Goal: Find specific page/section: Find specific page/section

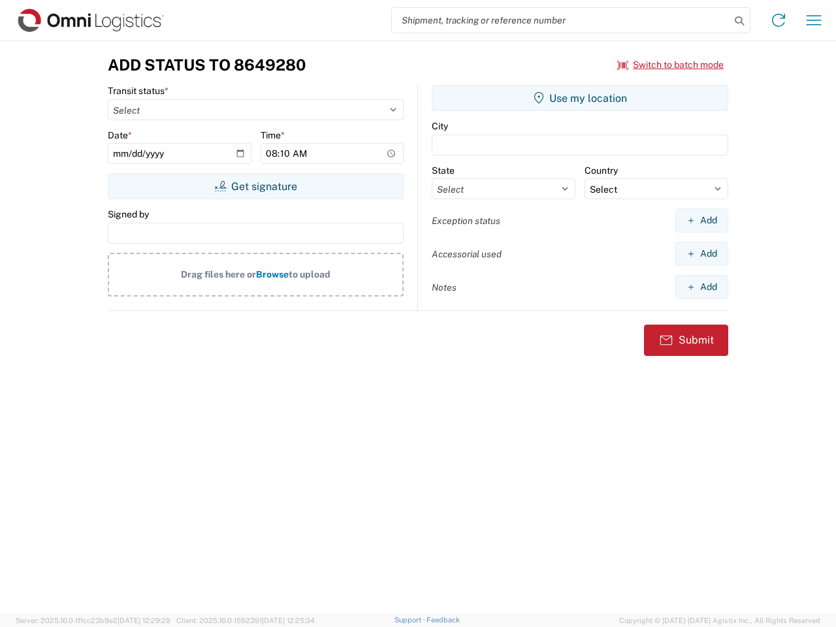
click at [561, 20] on input "search" at bounding box center [561, 20] width 338 height 25
click at [739, 21] on icon at bounding box center [739, 21] width 18 height 18
click at [778, 20] on icon at bounding box center [778, 20] width 21 height 21
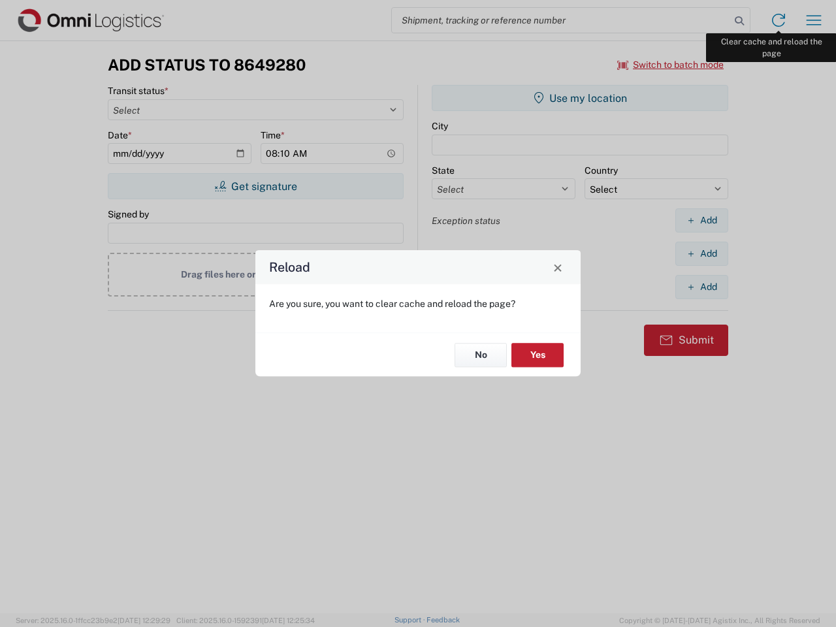
click at [814, 20] on div "Reload Are you sure, you want to clear cache and reload the page? No Yes" at bounding box center [418, 313] width 836 height 627
click at [671, 65] on div "Reload Are you sure, you want to clear cache and reload the page? No Yes" at bounding box center [418, 313] width 836 height 627
click at [255, 186] on div "Reload Are you sure, you want to clear cache and reload the page? No Yes" at bounding box center [418, 313] width 836 height 627
click at [580, 98] on div "Reload Are you sure, you want to clear cache and reload the page? No Yes" at bounding box center [418, 313] width 836 height 627
click at [701, 220] on div "Reload Are you sure, you want to clear cache and reload the page? No Yes" at bounding box center [418, 313] width 836 height 627
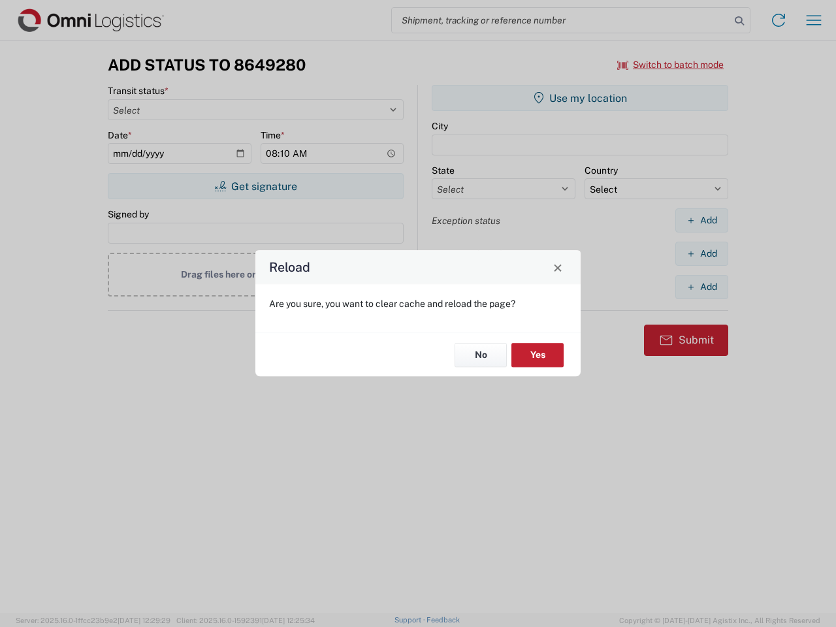
click at [701, 253] on div "Reload Are you sure, you want to clear cache and reload the page? No Yes" at bounding box center [418, 313] width 836 height 627
click at [701, 287] on div "Reload Are you sure, you want to clear cache and reload the page? No Yes" at bounding box center [418, 313] width 836 height 627
